Goal: Task Accomplishment & Management: Use online tool/utility

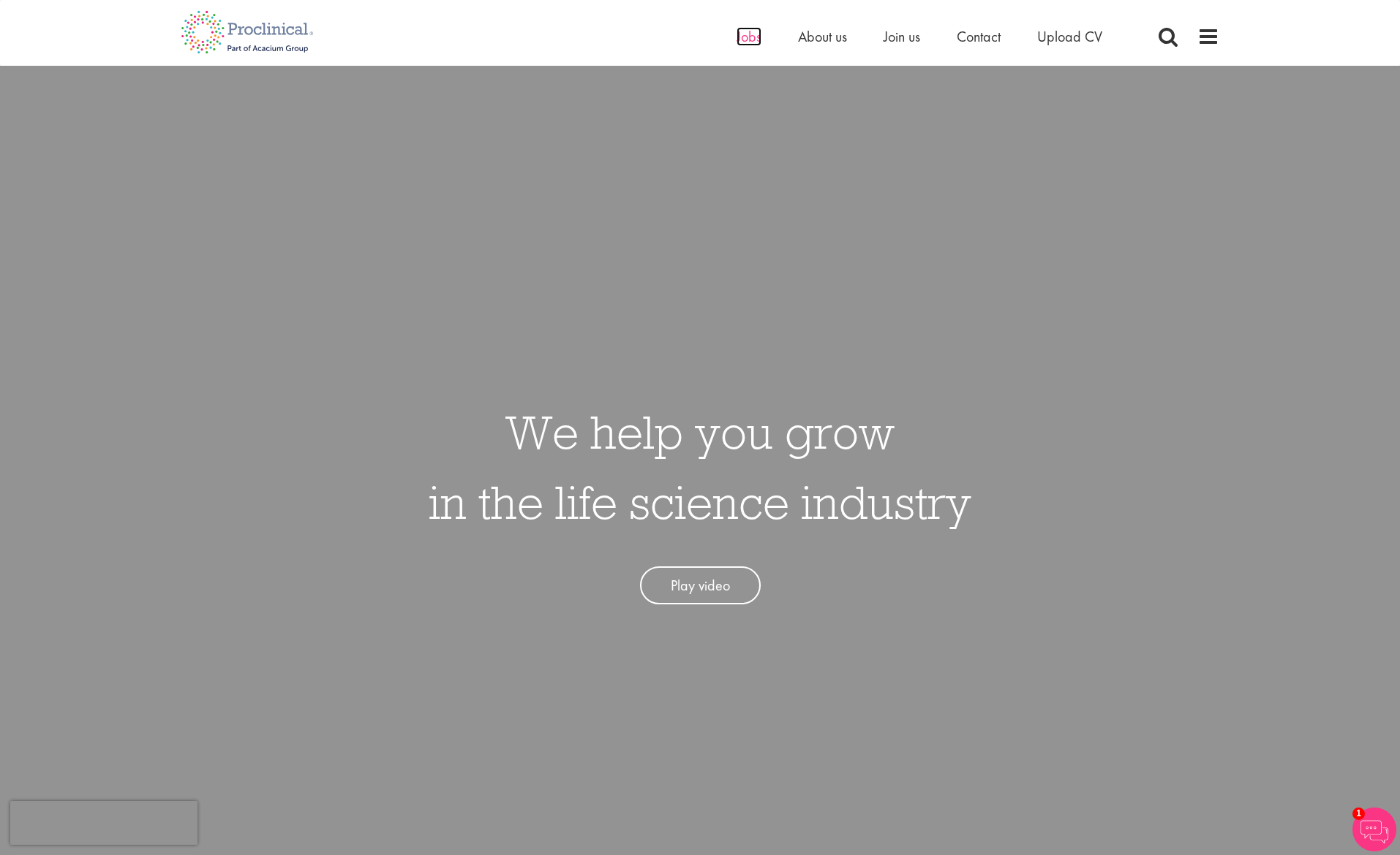
click at [738, 38] on span "Jobs" at bounding box center [748, 37] width 24 height 19
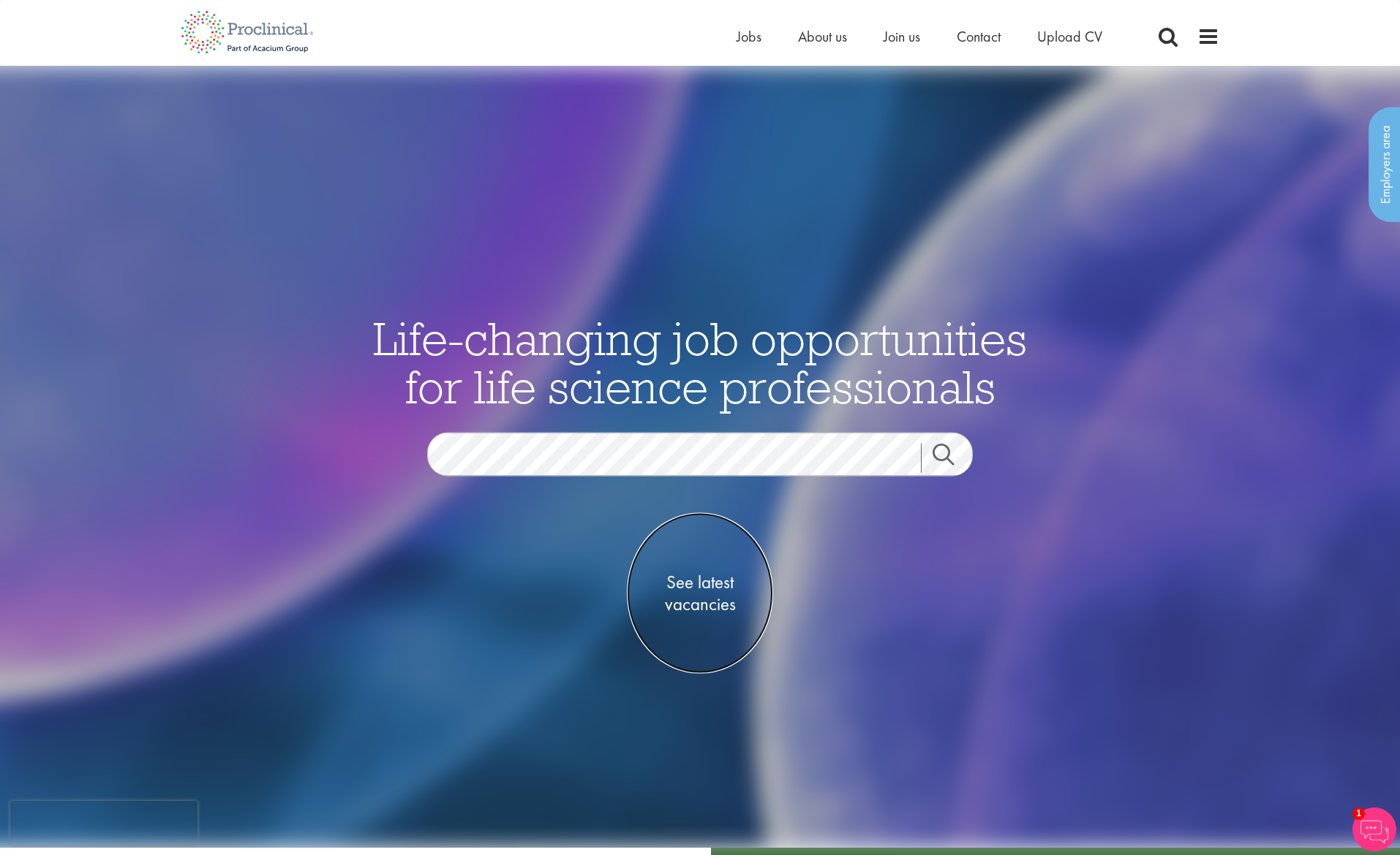
click at [705, 586] on span "See latest vacancies" at bounding box center [700, 592] width 146 height 44
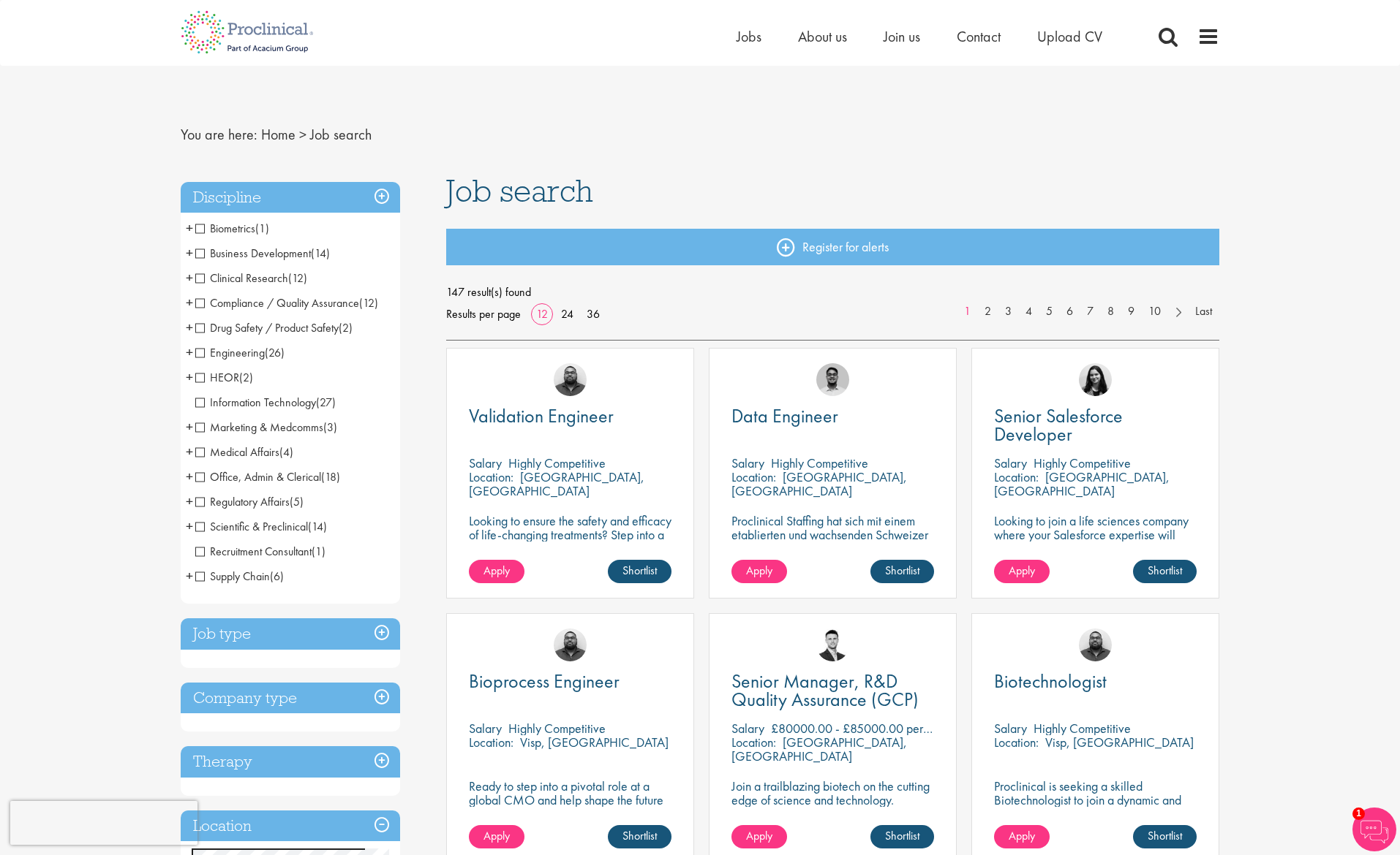
click at [200, 378] on span "HEOR" at bounding box center [217, 377] width 44 height 15
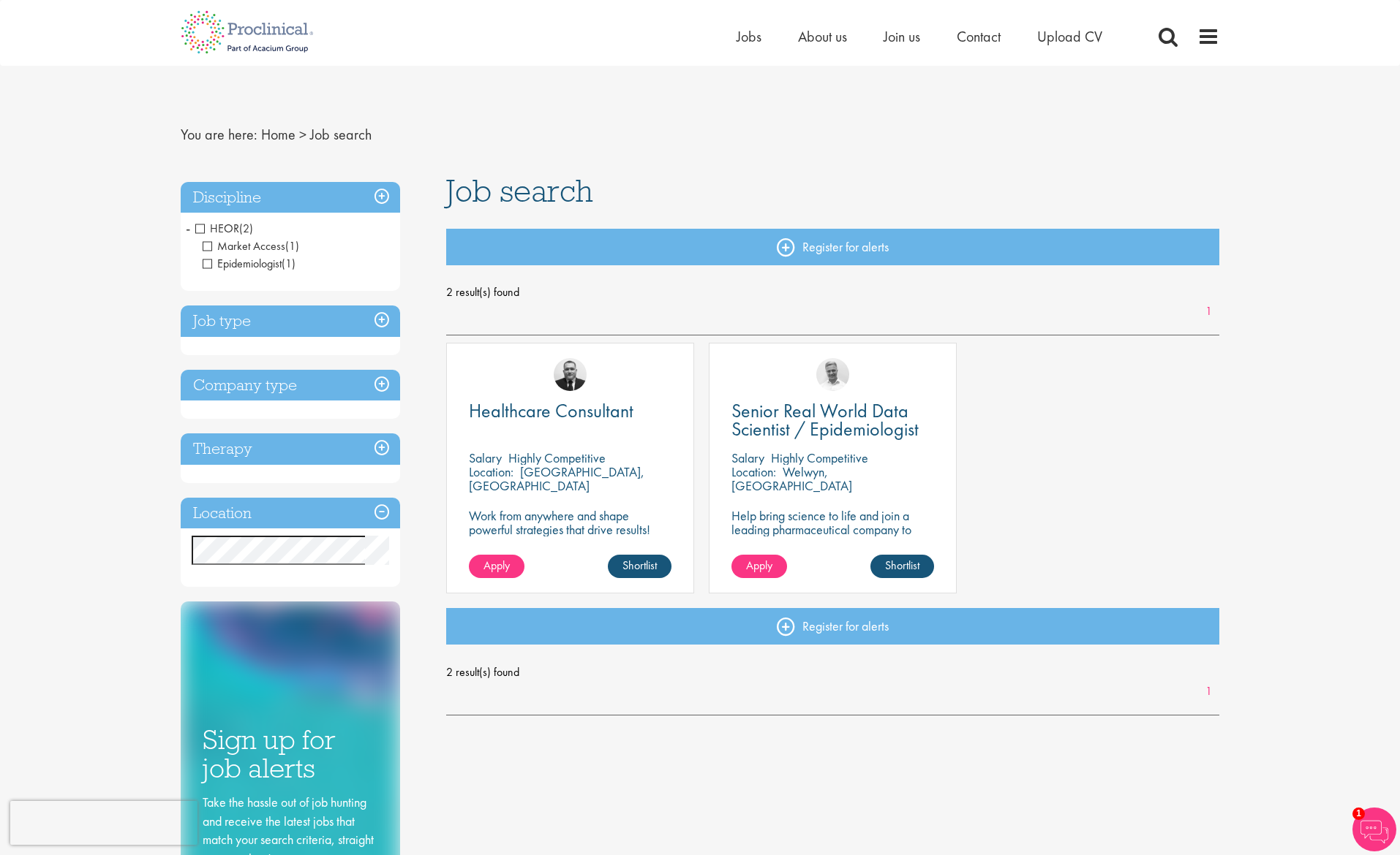
click at [200, 230] on span "HEOR" at bounding box center [217, 228] width 44 height 15
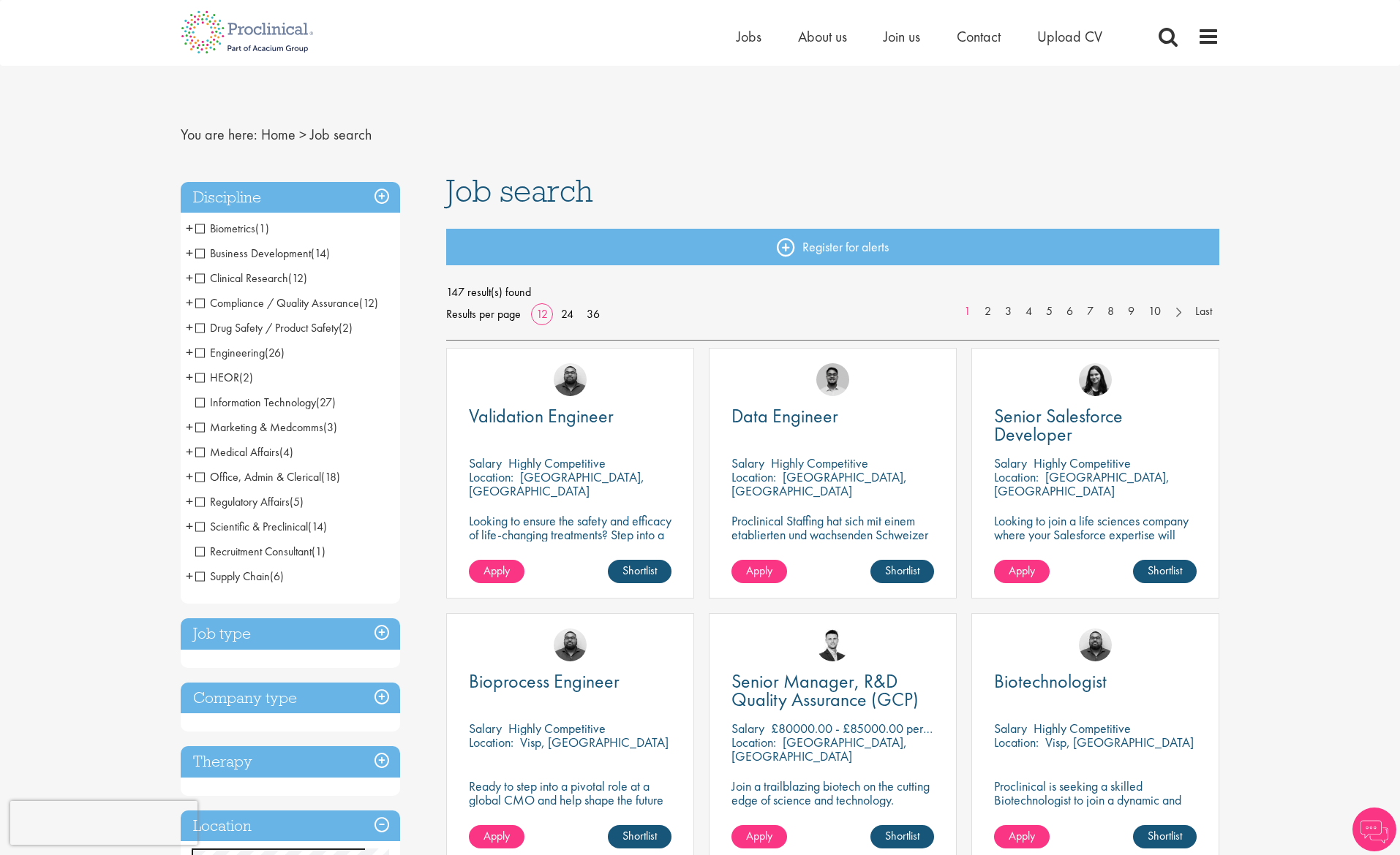
click at [200, 279] on span "Clinical Research" at bounding box center [241, 278] width 93 height 15
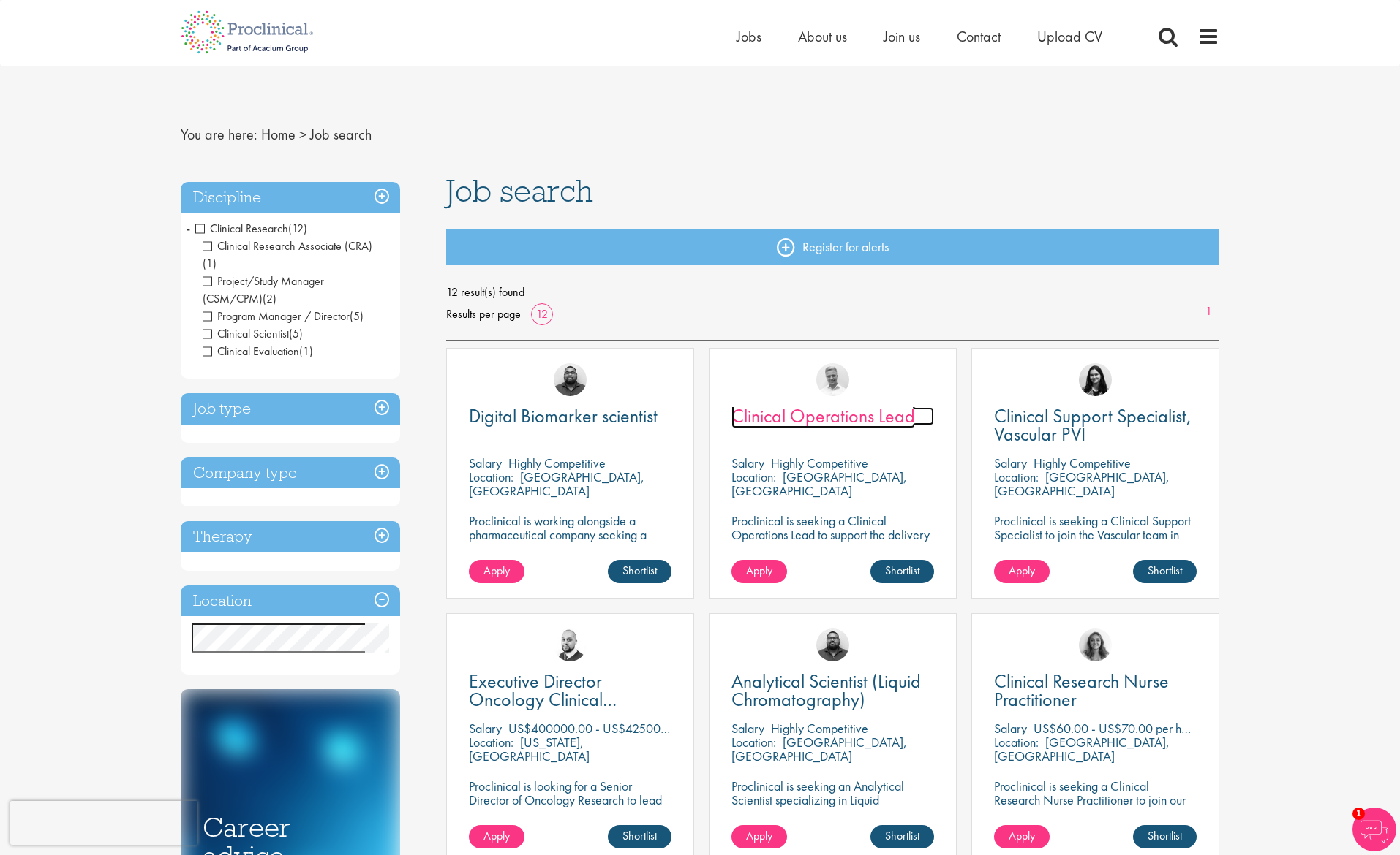
click at [784, 411] on span "Clinical Operations Lead" at bounding box center [823, 416] width 183 height 24
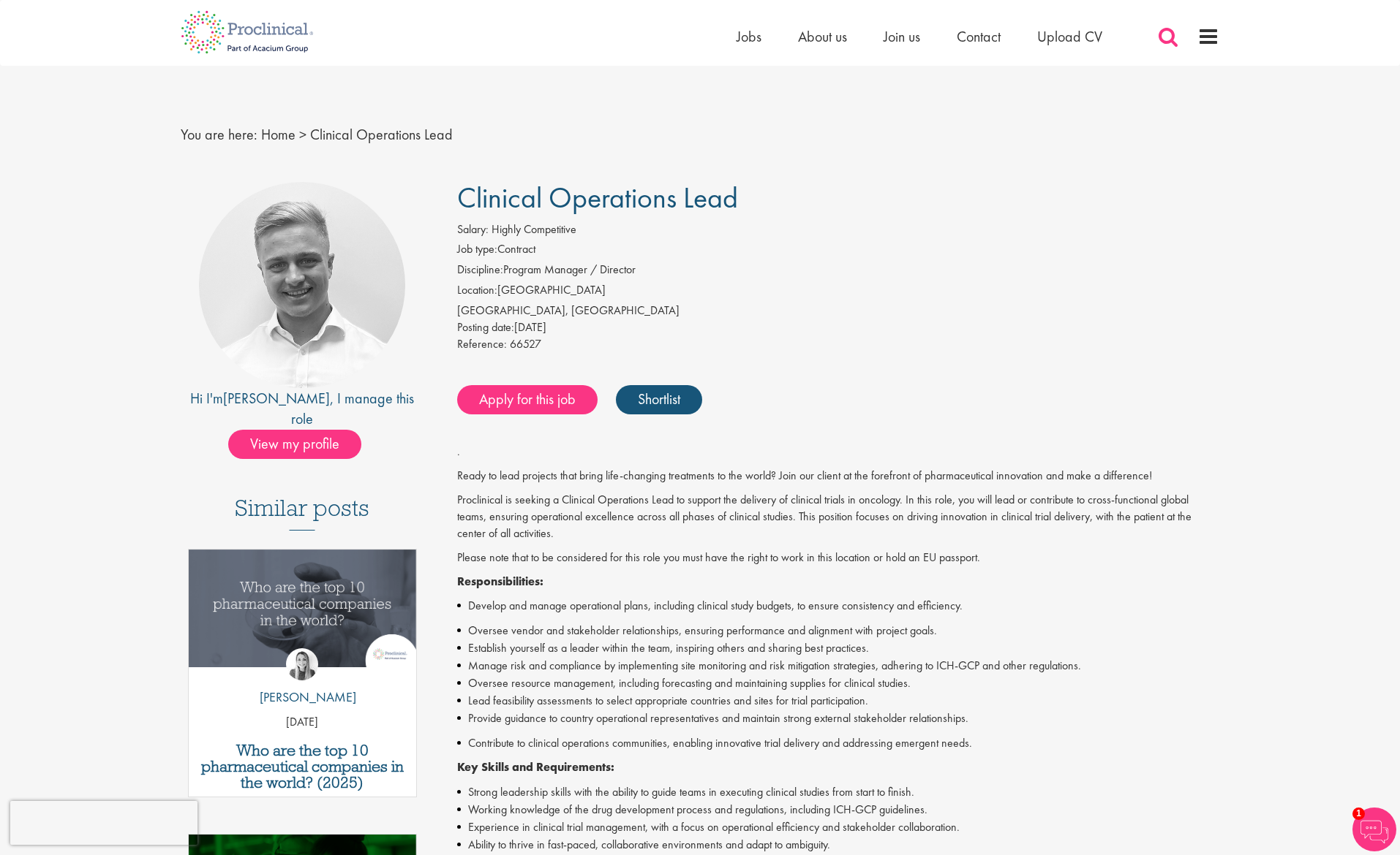
click at [1167, 38] on span at bounding box center [1167, 36] width 22 height 22
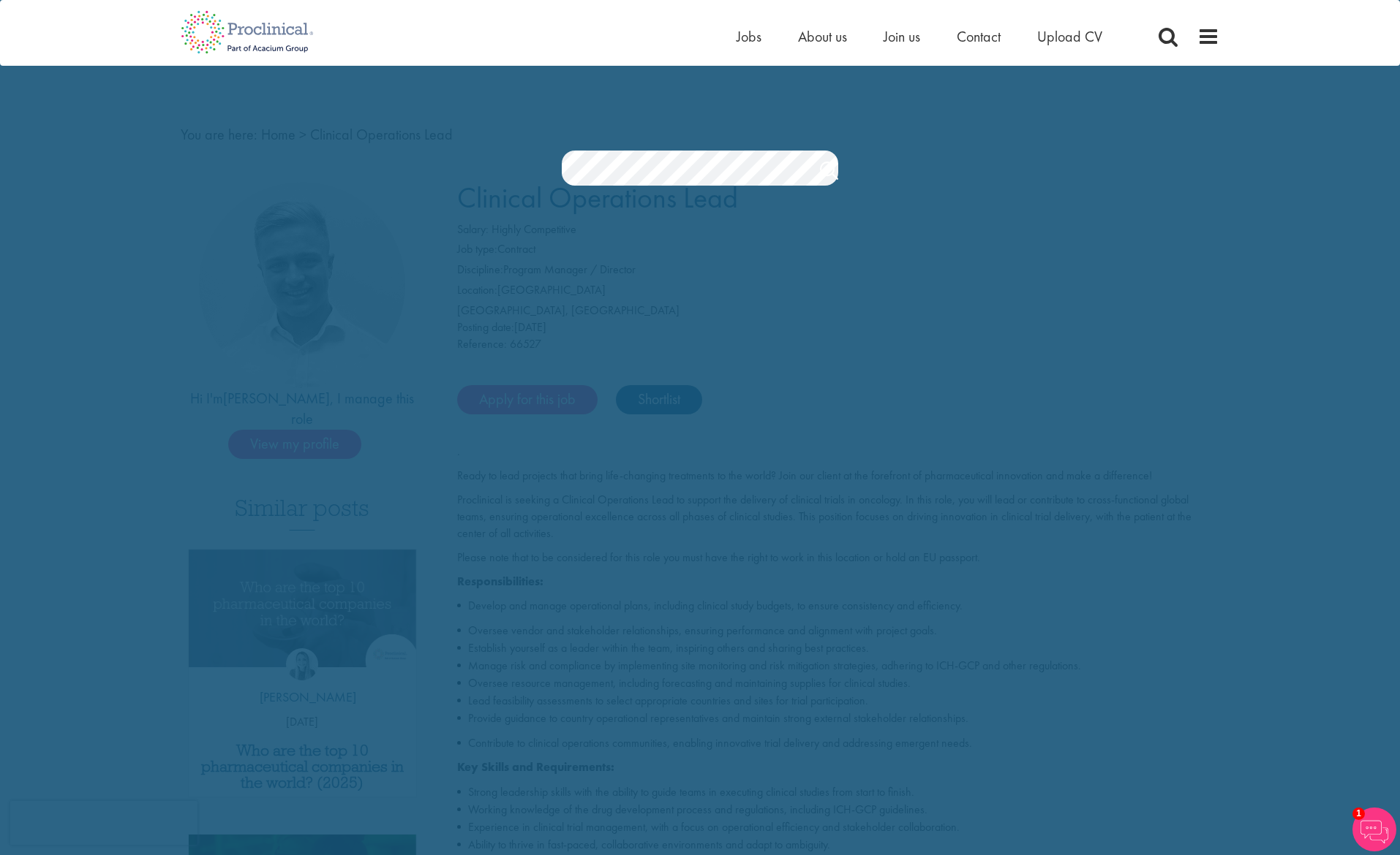
click at [1360, 814] on span "1" at bounding box center [1358, 814] width 12 height 12
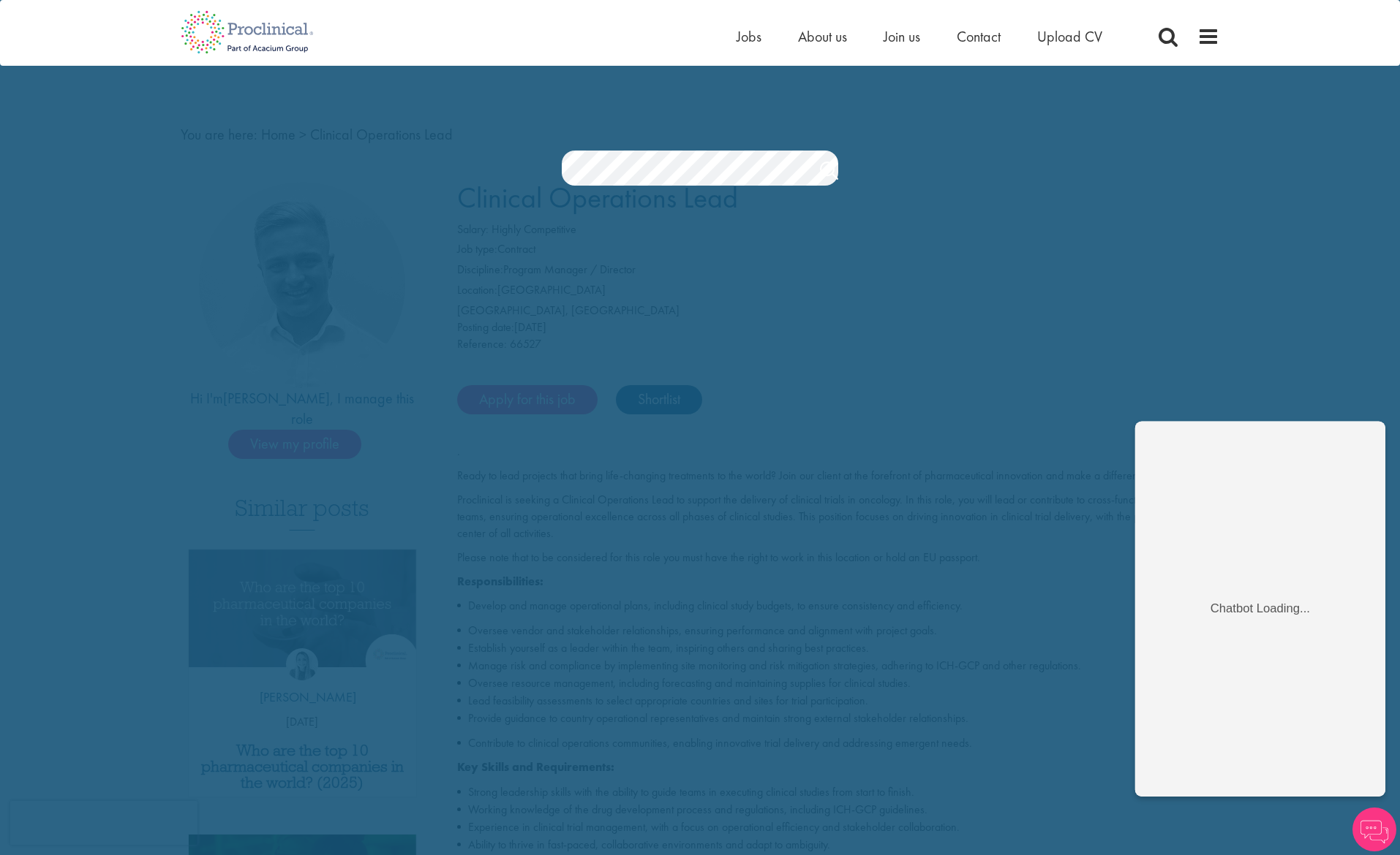
click at [1233, 96] on div "Jobs Search" at bounding box center [700, 130] width 1400 height 112
drag, startPoint x: 965, startPoint y: 183, endPoint x: 963, endPoint y: 203, distance: 20.1
click at [965, 183] on section "Jobs Search" at bounding box center [700, 167] width 1400 height 35
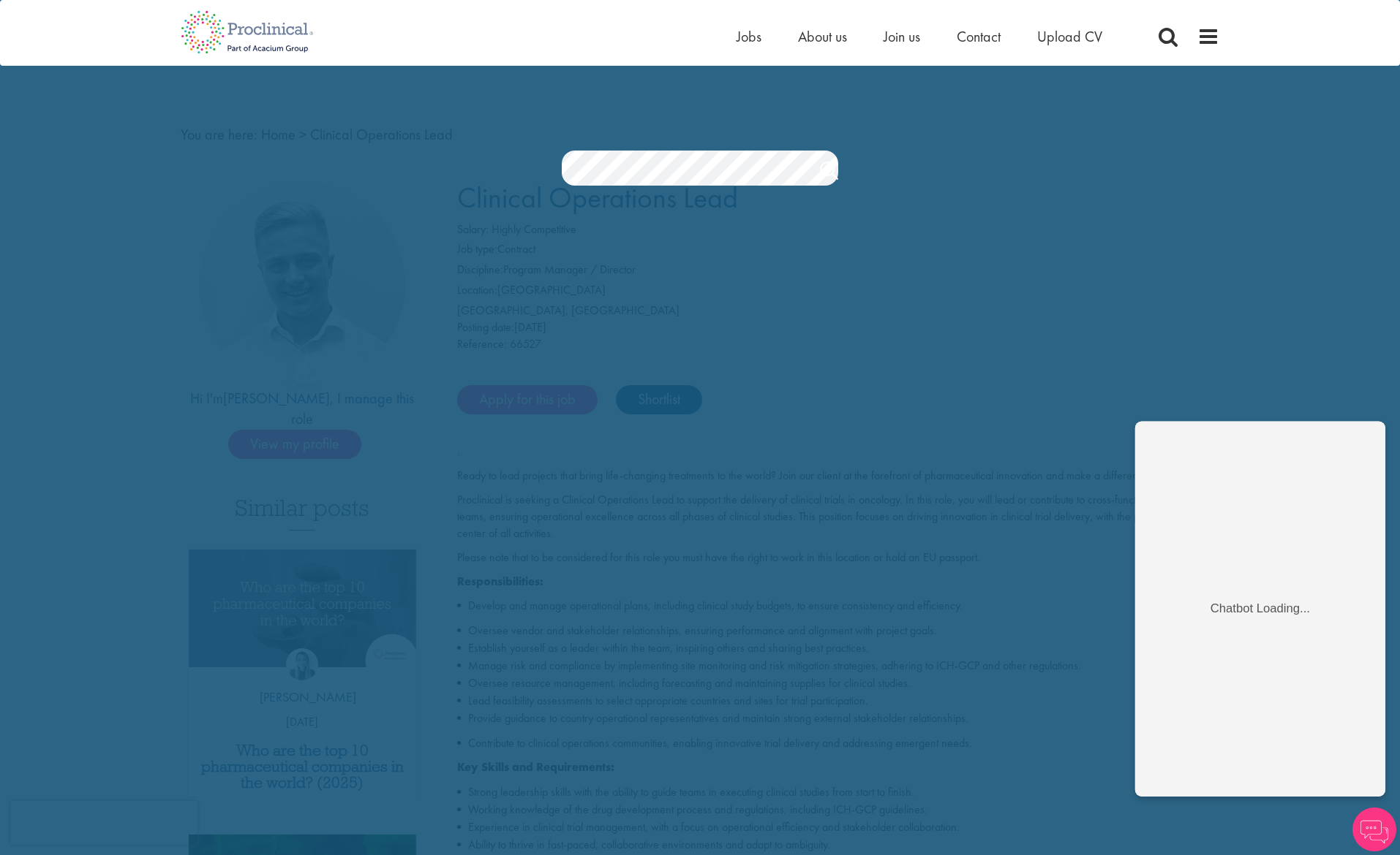
scroll to position [11, 0]
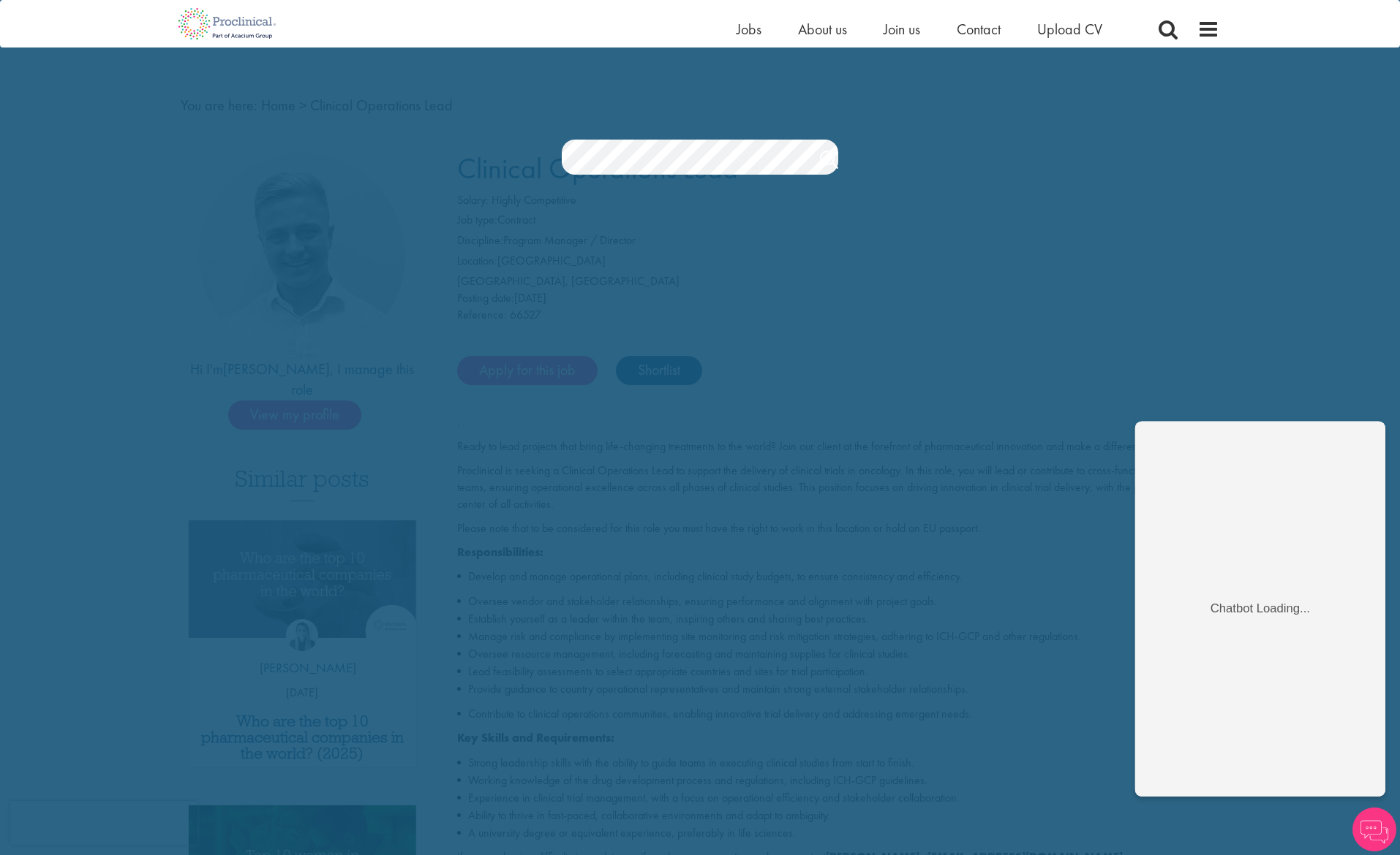
click at [1262, 140] on section "Jobs Search" at bounding box center [700, 157] width 1400 height 35
click at [824, 157] on link "Search" at bounding box center [828, 161] width 18 height 29
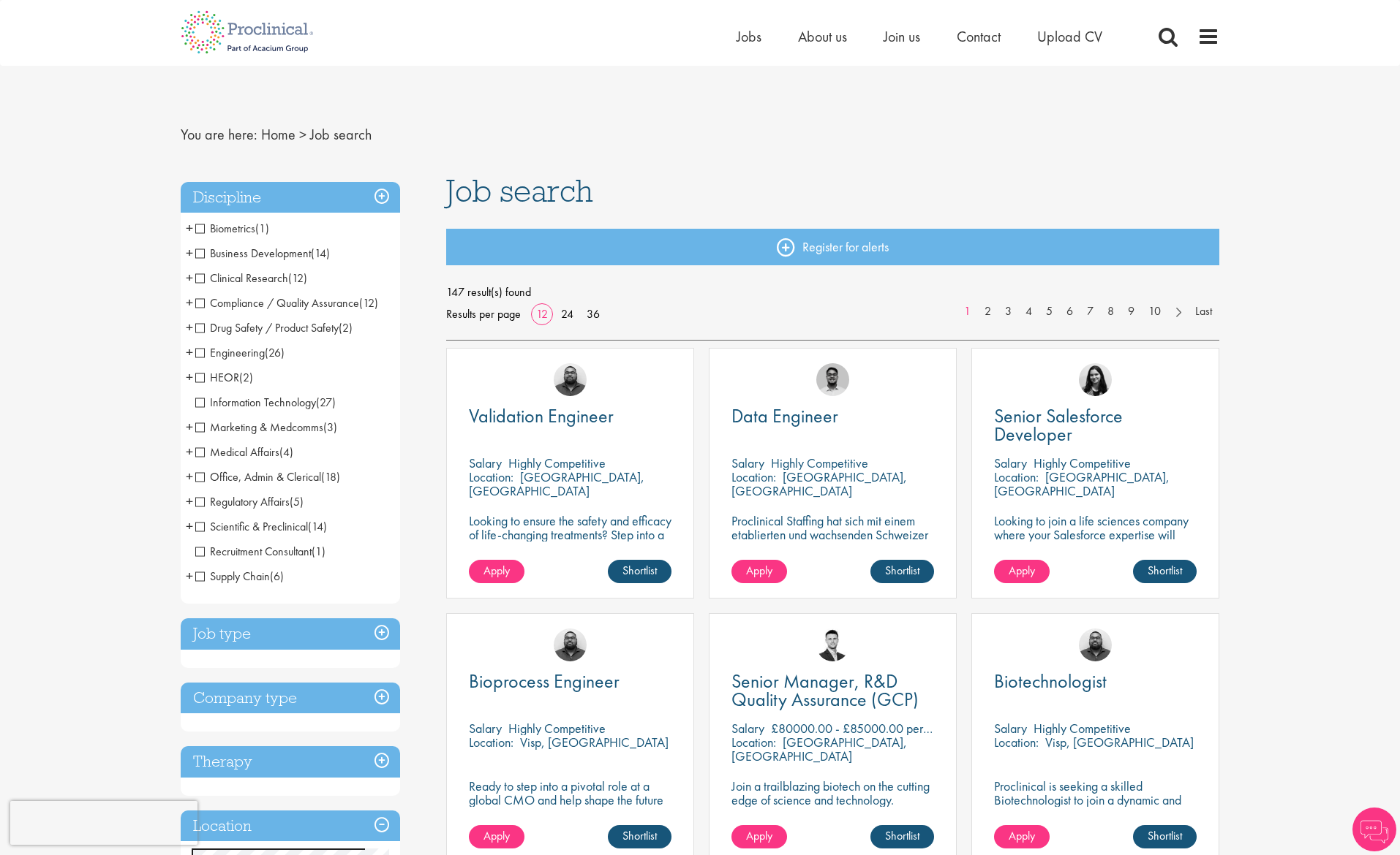
click at [201, 279] on span "Clinical Research" at bounding box center [241, 278] width 93 height 15
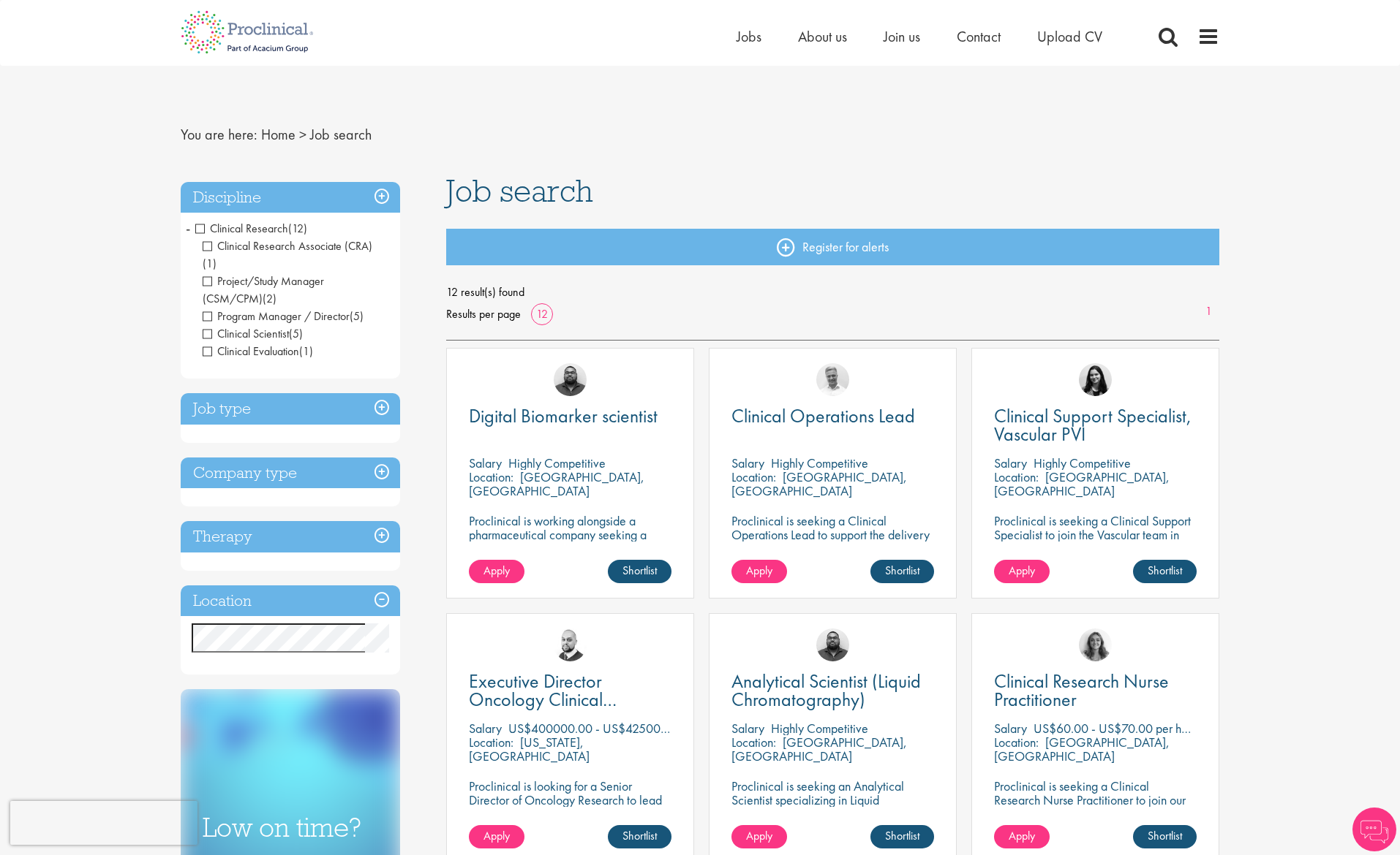
click at [386, 393] on h3 "Job type" at bounding box center [290, 408] width 220 height 31
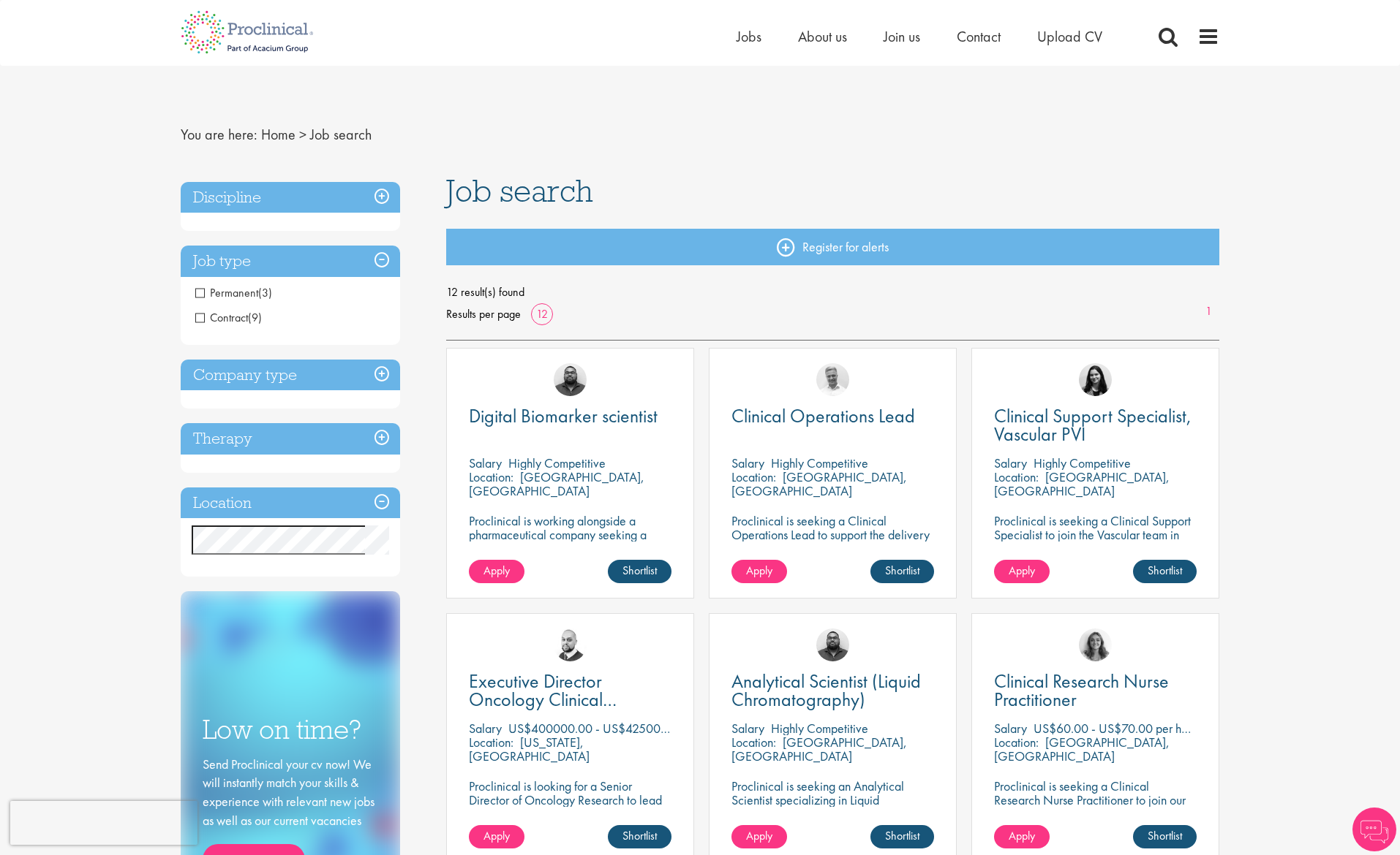
click at [199, 292] on span "Permanent" at bounding box center [226, 293] width 63 height 15
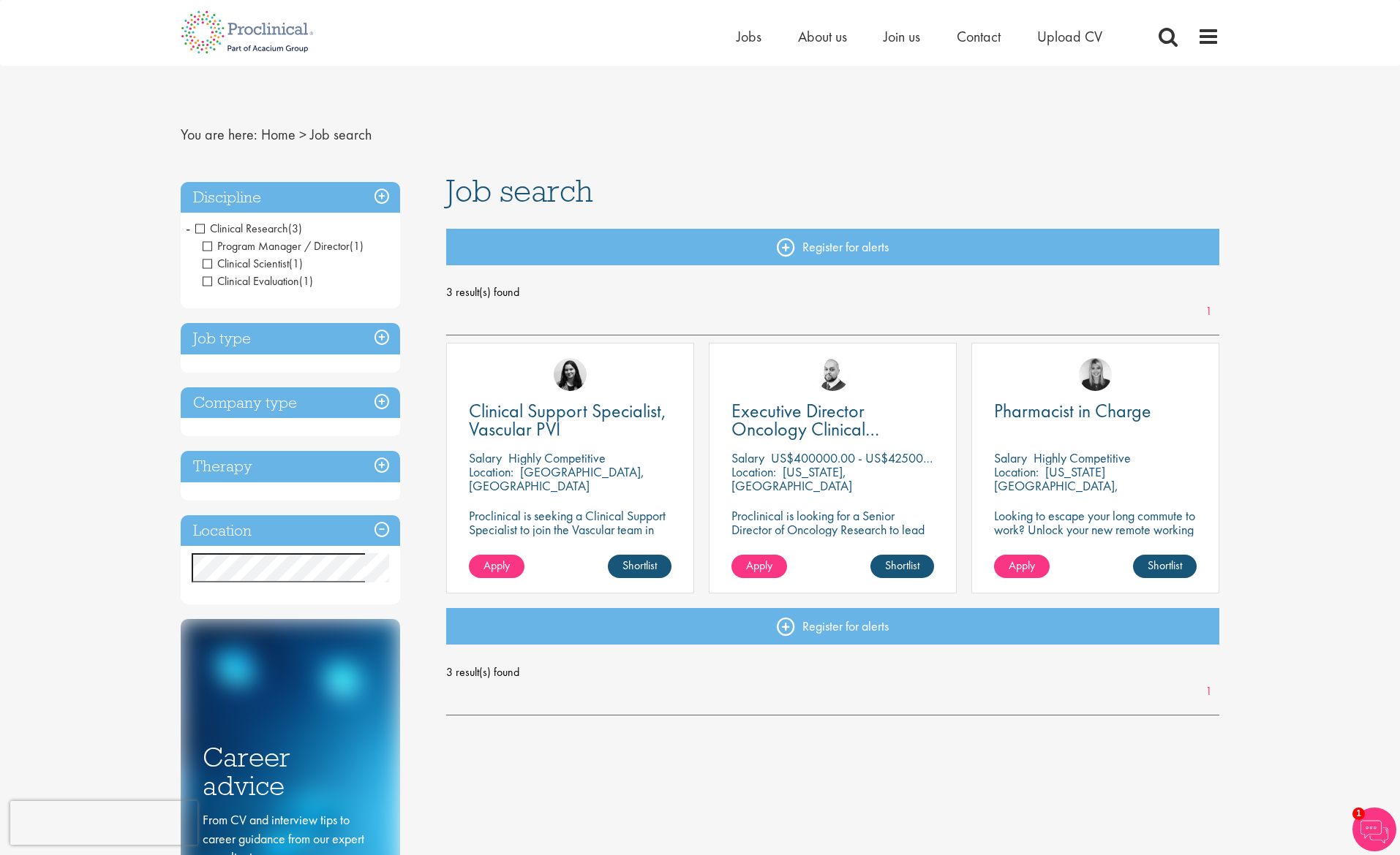
click at [383, 398] on h3 "Company type" at bounding box center [290, 403] width 220 height 31
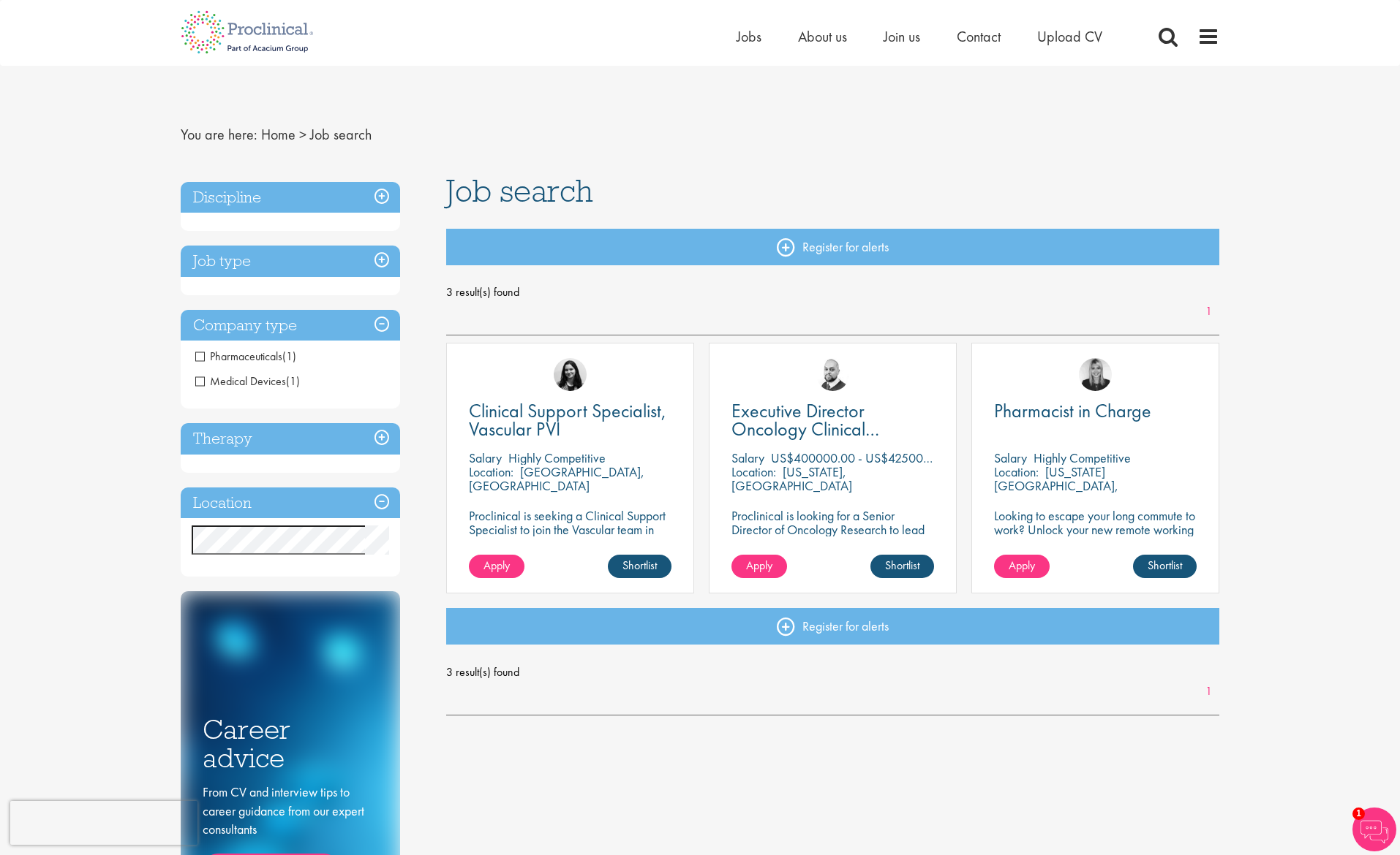
click at [202, 359] on span "Pharmaceuticals" at bounding box center [238, 356] width 87 height 15
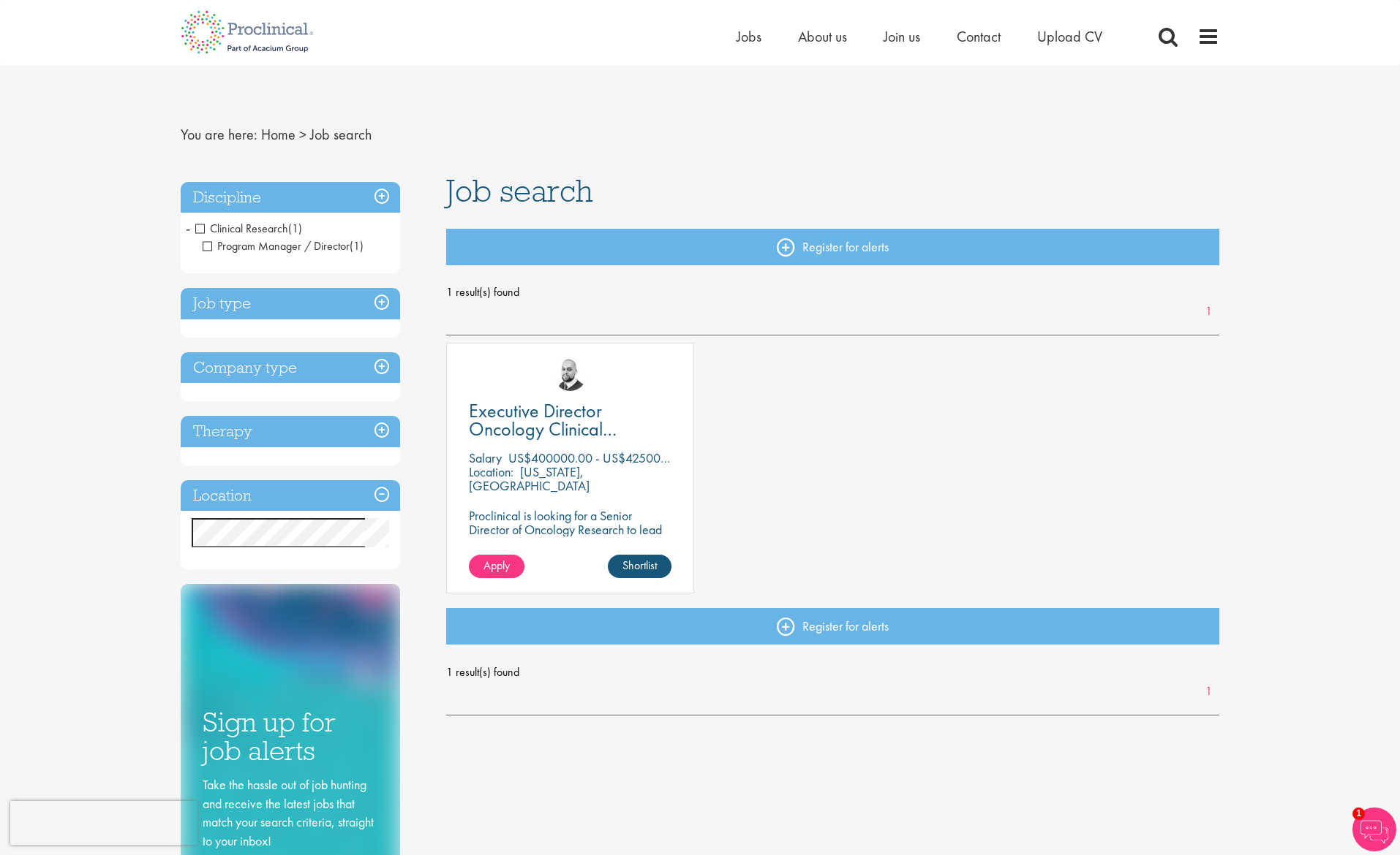
click at [382, 494] on h3 "Location" at bounding box center [290, 496] width 220 height 31
